Goal: Task Accomplishment & Management: Manage account settings

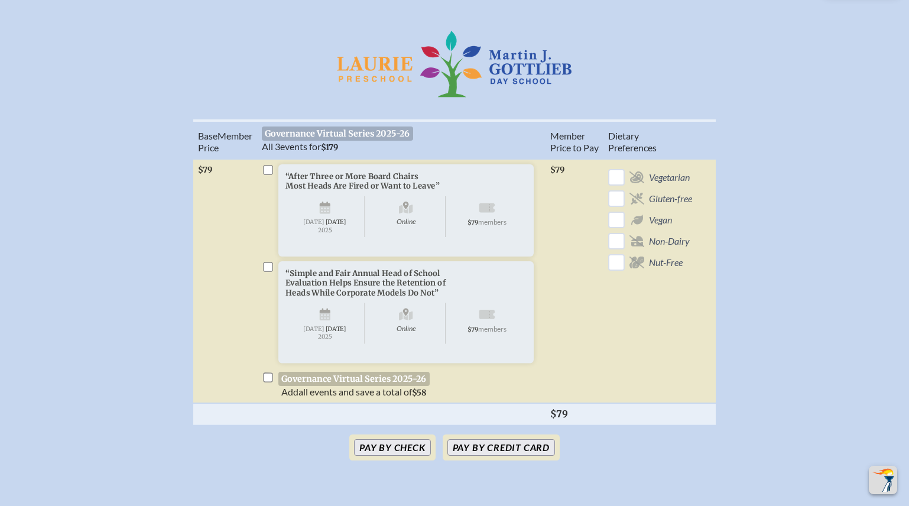
scroll to position [383, 0]
click at [495, 455] on button "Pay by Credit Card" at bounding box center [501, 446] width 108 height 17
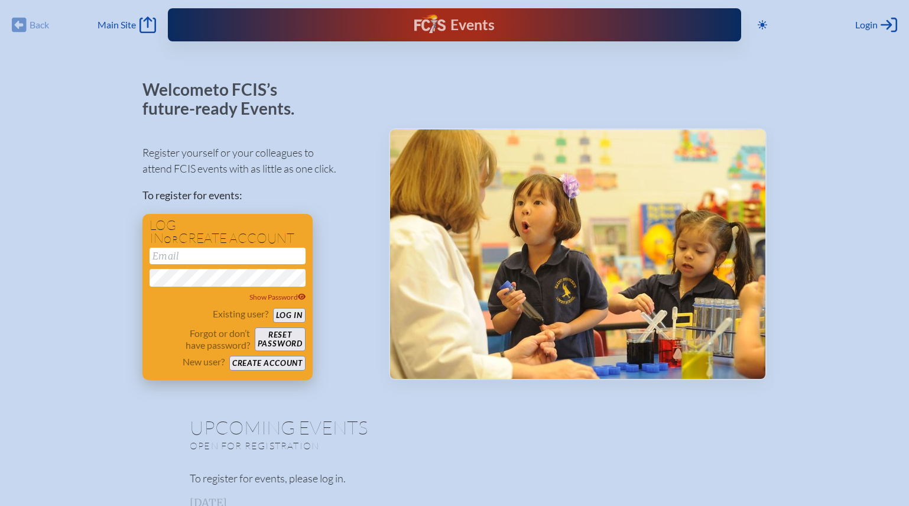
click at [210, 256] on input "email" at bounding box center [228, 256] width 156 height 17
type input "[EMAIL_ADDRESS][DOMAIN_NAME]"
click at [288, 315] on button "Log in" at bounding box center [289, 315] width 33 height 15
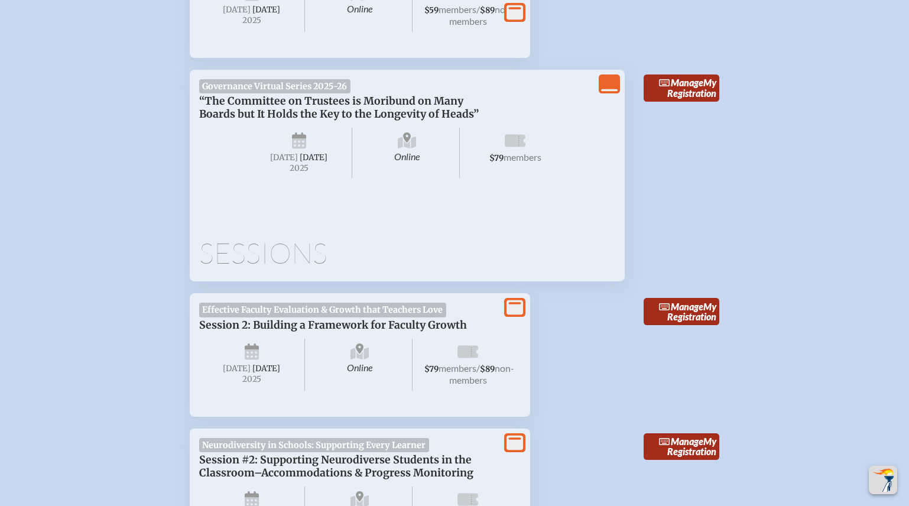
scroll to position [846, 0]
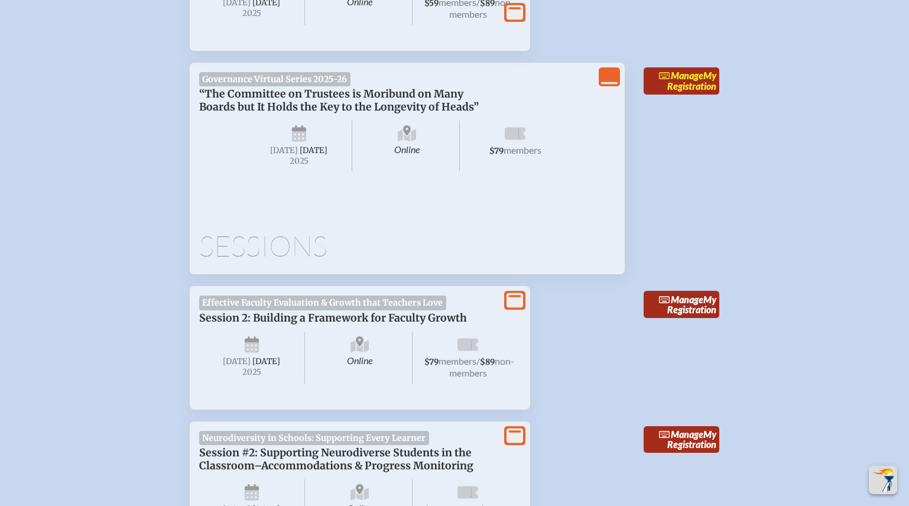
click at [707, 85] on link "Manage My Registration" at bounding box center [682, 80] width 76 height 27
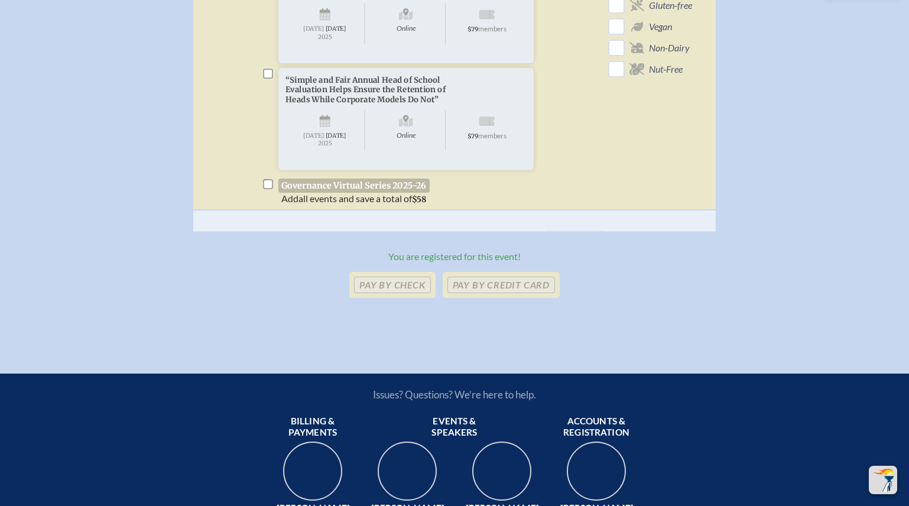
scroll to position [579, 0]
